Goal: Task Accomplishment & Management: Manage account settings

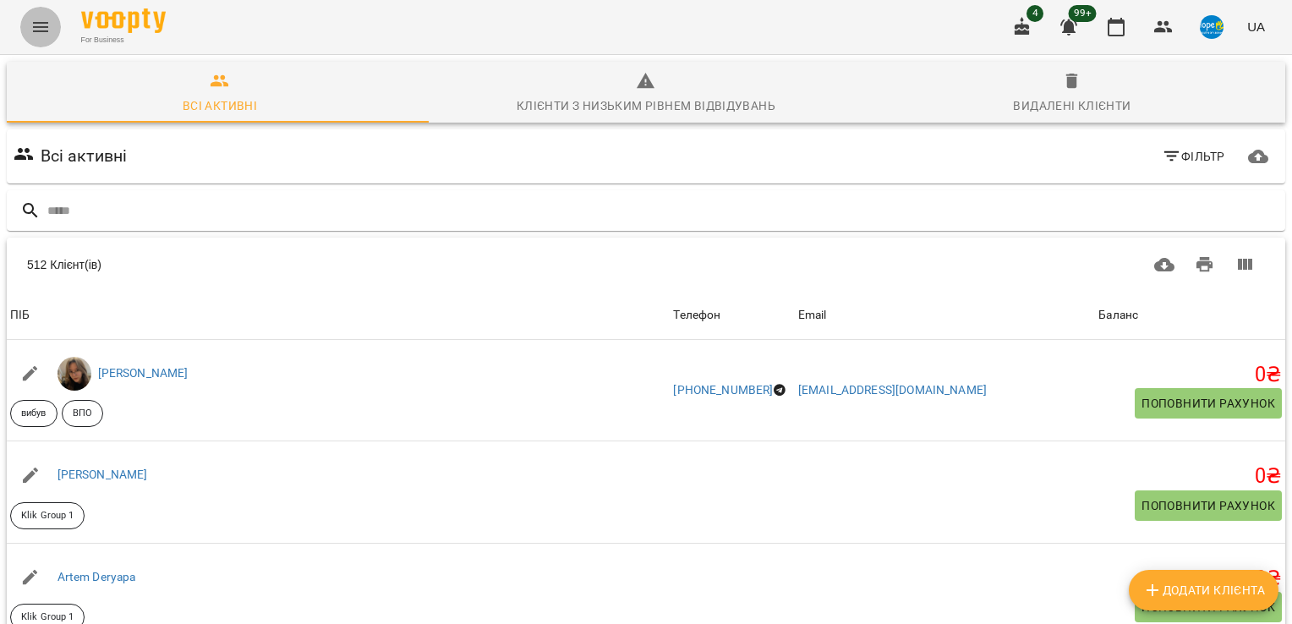
click at [46, 30] on icon "Menu" at bounding box center [40, 27] width 15 height 10
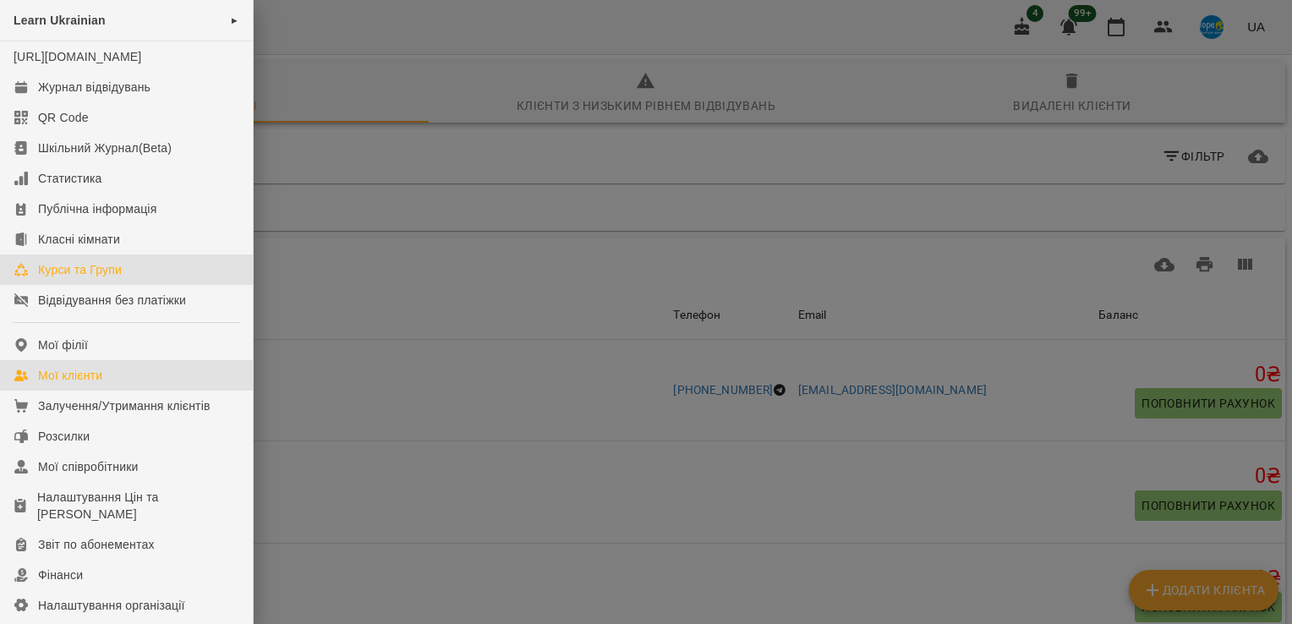
click at [116, 278] on div "Курси та Групи" at bounding box center [80, 269] width 84 height 17
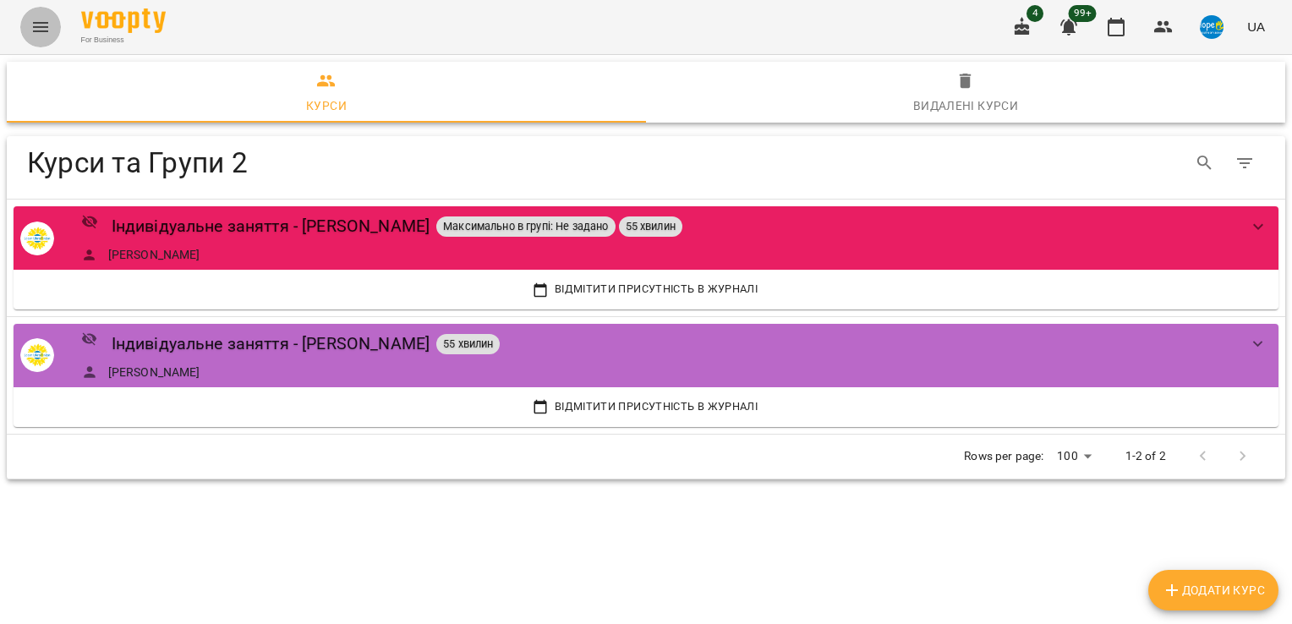
click at [36, 31] on icon "Menu" at bounding box center [40, 27] width 15 height 10
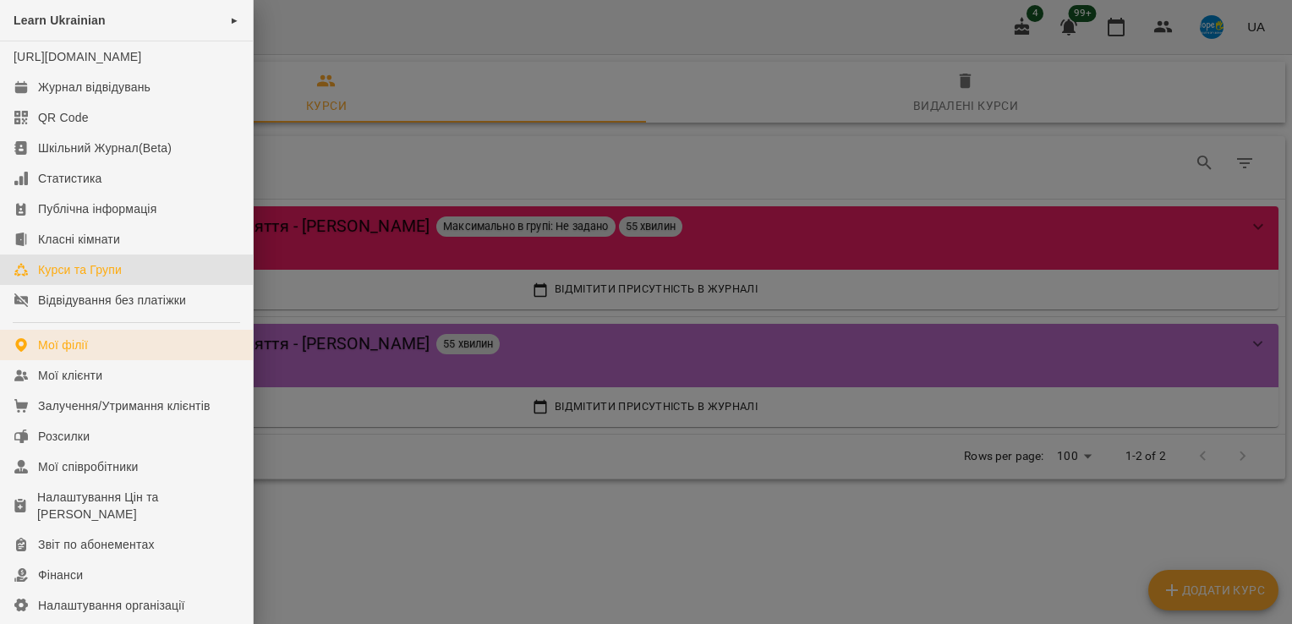
click at [118, 360] on link "Мої філії" at bounding box center [126, 345] width 253 height 30
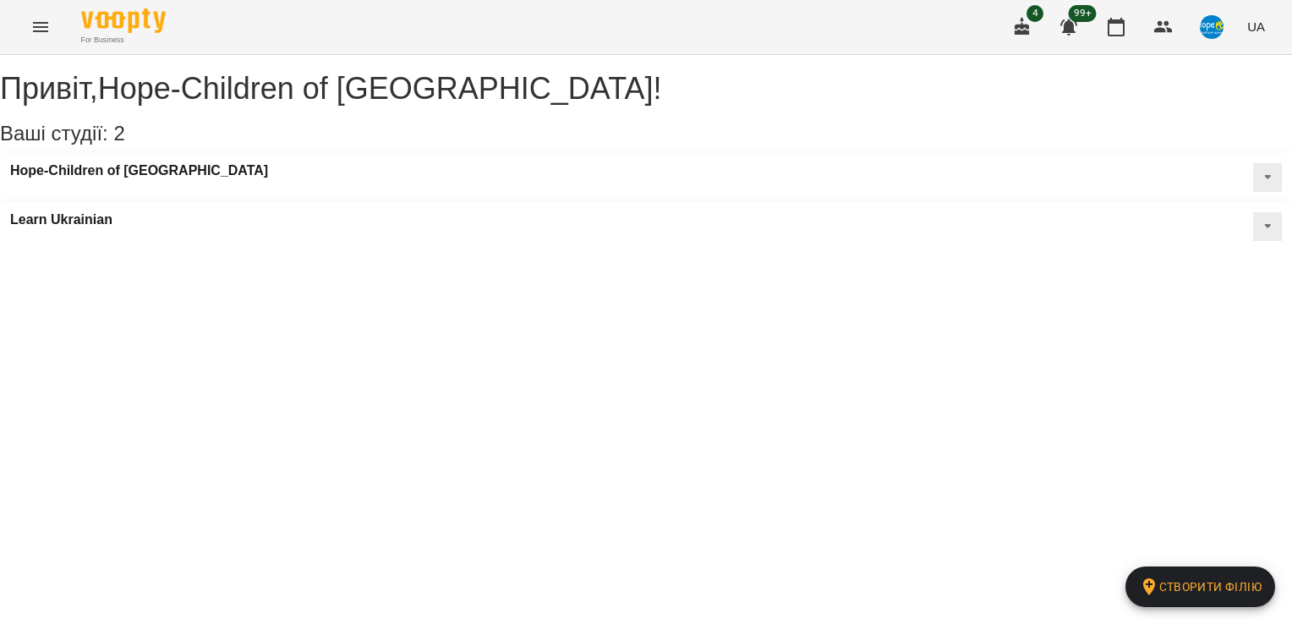
click at [200, 194] on div "Hope-Children of [GEOGRAPHIC_DATA]" at bounding box center [646, 177] width 1292 height 49
click at [144, 178] on h3 "Hope-Children of [GEOGRAPHIC_DATA]" at bounding box center [139, 170] width 258 height 15
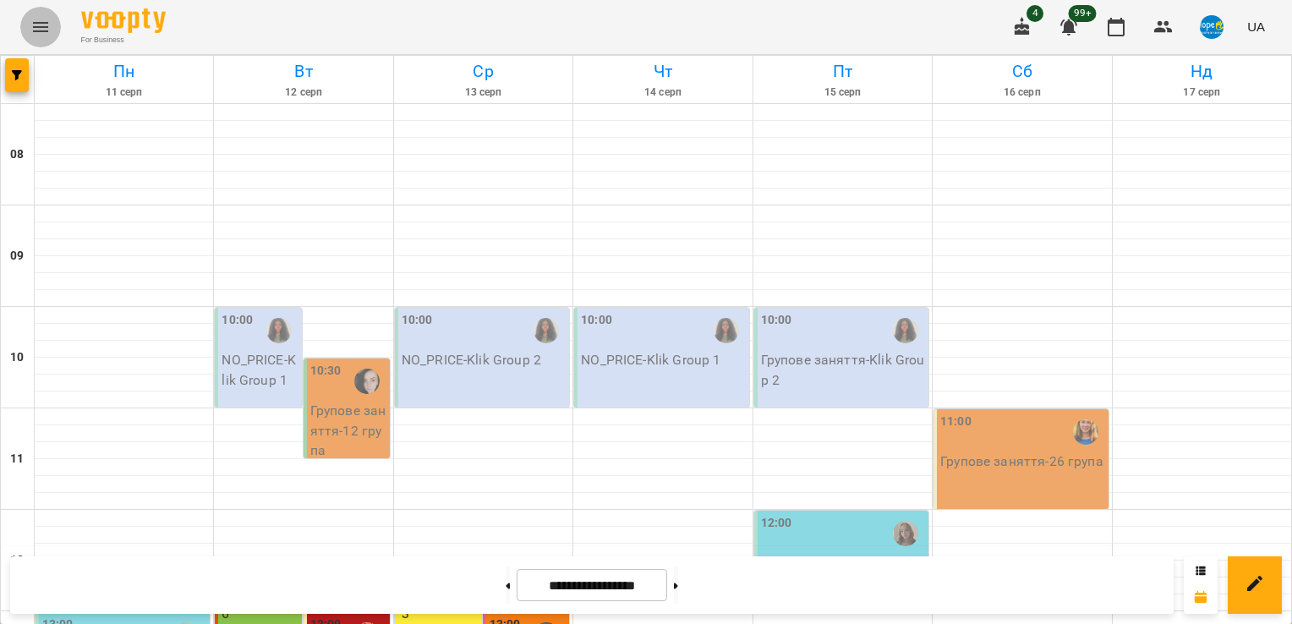
click at [38, 32] on icon "Menu" at bounding box center [40, 27] width 20 height 20
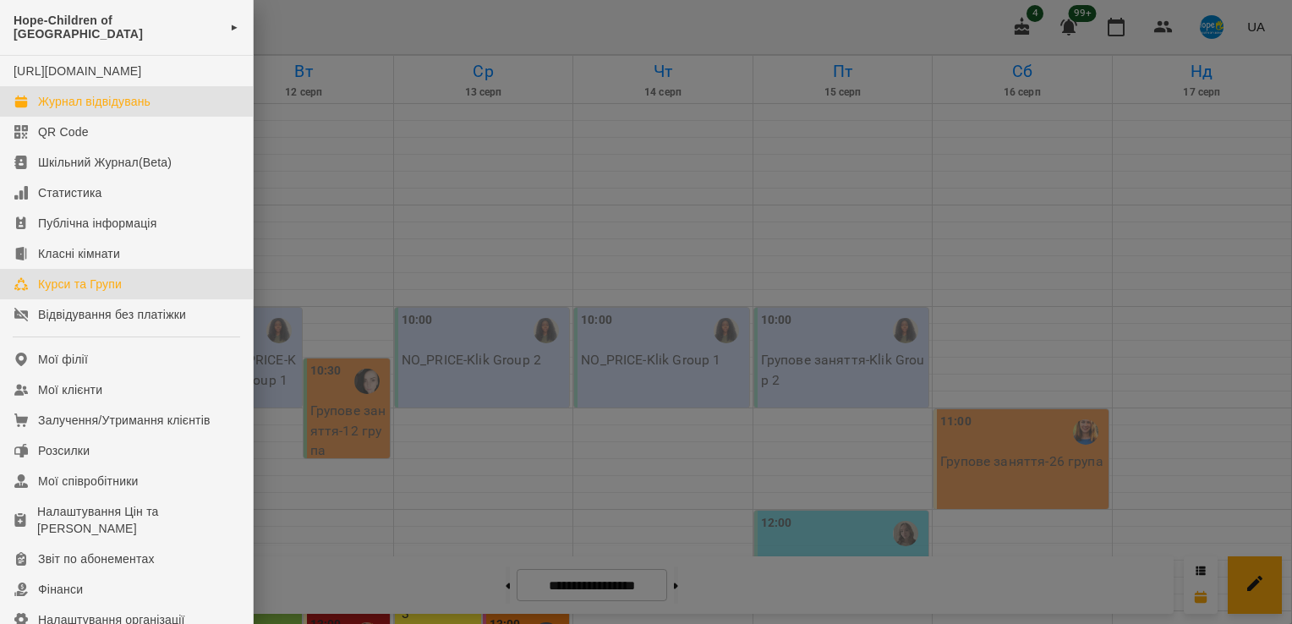
click at [80, 282] on div "Курси та Групи" at bounding box center [80, 284] width 84 height 17
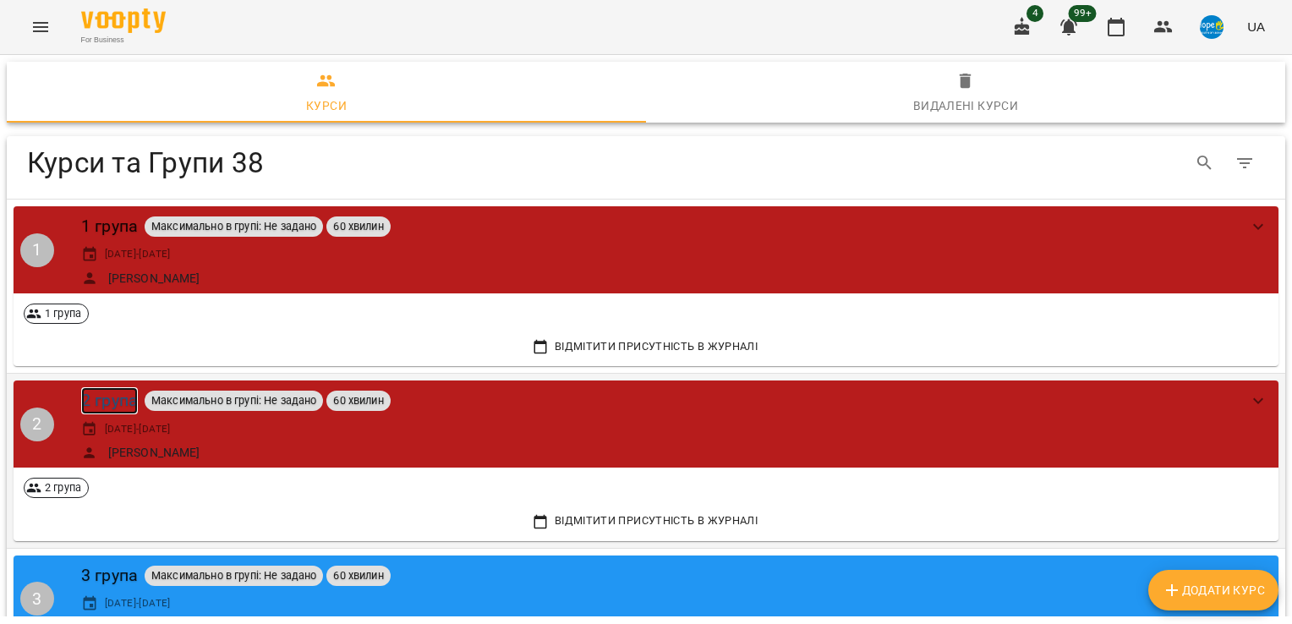
click at [116, 404] on div "2 група" at bounding box center [109, 400] width 57 height 26
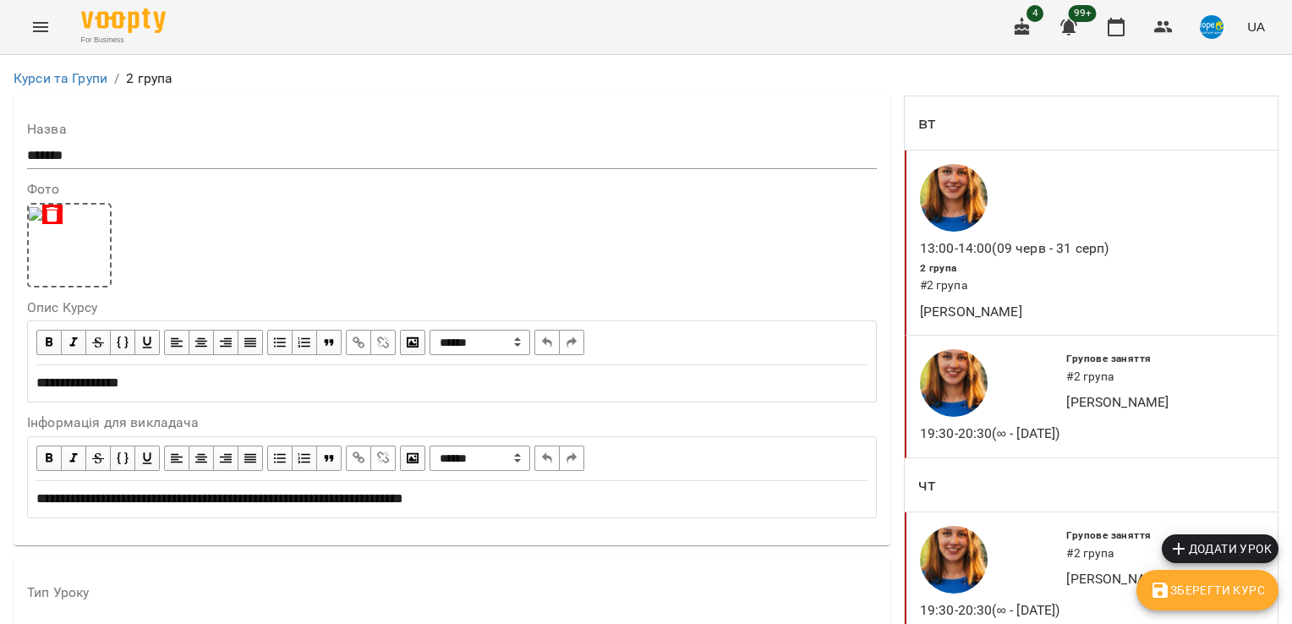
scroll to position [1387, 0]
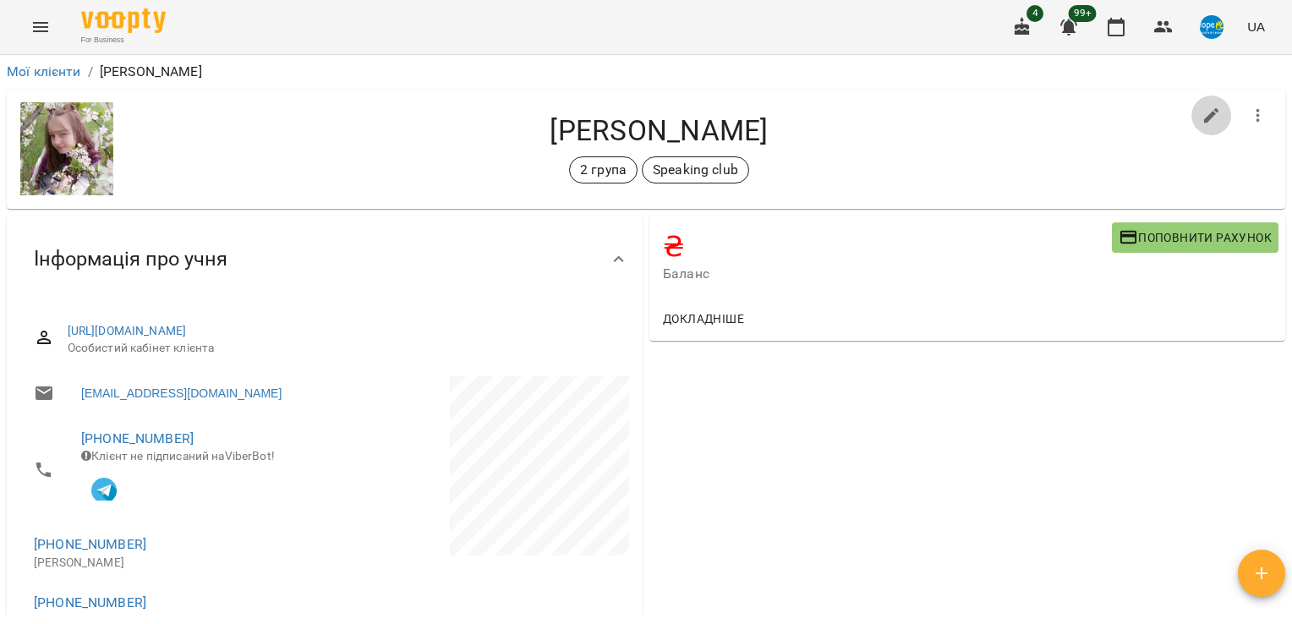
click at [1202, 123] on icon "button" at bounding box center [1212, 116] width 20 height 20
select select "**"
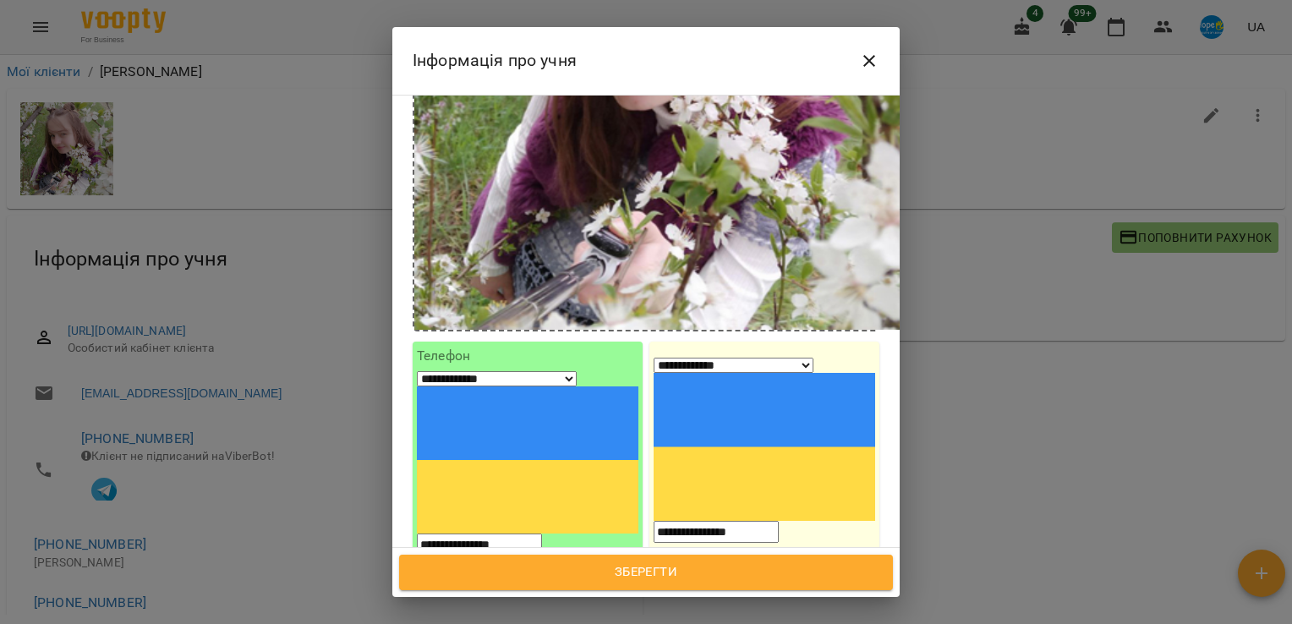
scroll to position [792, 0]
